Goal: Task Accomplishment & Management: Complete application form

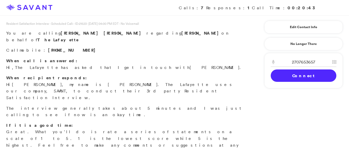
click at [292, 77] on link "Connect" at bounding box center [304, 76] width 66 height 12
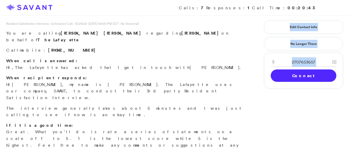
drag, startPoint x: 286, startPoint y: 78, endPoint x: 295, endPoint y: 131, distance: 53.7
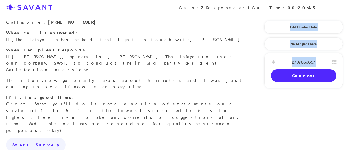
scroll to position [27, 0]
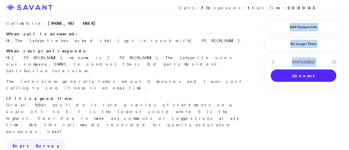
click at [293, 127] on div "Resident Satisfaction Interview - Scheduled Call: - ID: 21523 - [DATE] 04:00 PM…" at bounding box center [174, 137] width 349 height 287
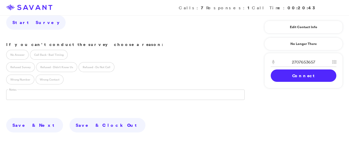
scroll to position [154, 0]
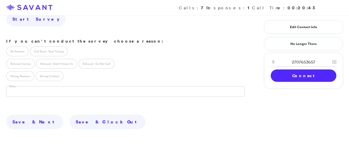
click at [346, 100] on div "Resident Satisfaction Interview - Scheduled Call: - ID: 21523 - [DATE] 04:00 PM…" at bounding box center [174, 10] width 349 height 287
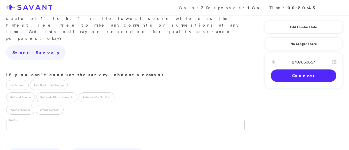
scroll to position [117, 0]
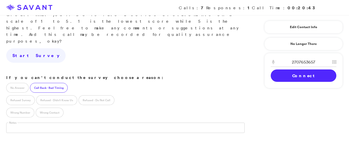
click at [42, 83] on label "Call Back - Bad Timing" at bounding box center [49, 88] width 38 height 10
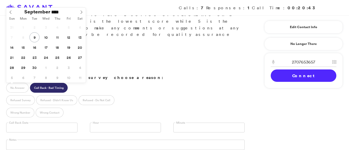
click at [21, 123] on input "text" at bounding box center [41, 128] width 71 height 10
type input "**********"
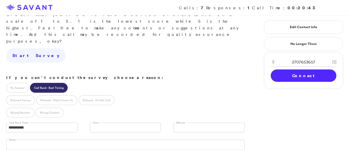
click at [98, 123] on link at bounding box center [125, 128] width 71 height 10
click at [186, 123] on link at bounding box center [208, 128] width 71 height 10
click at [178, 145] on li "30" at bounding box center [209, 148] width 71 height 6
